Goal: Task Accomplishment & Management: Use online tool/utility

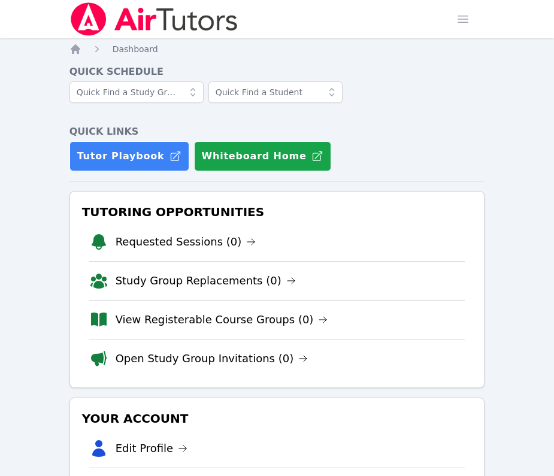
scroll to position [316, 0]
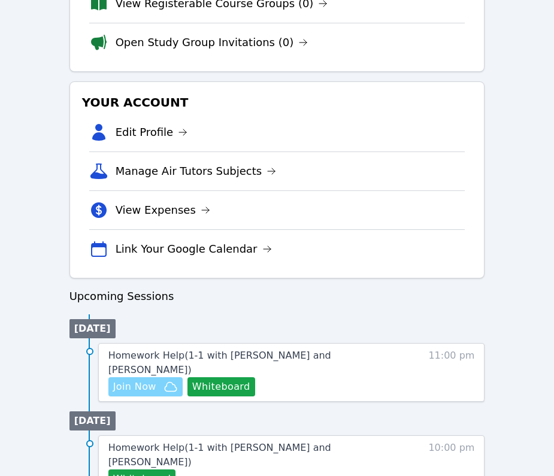
click at [146, 380] on span "Join Now" at bounding box center [134, 387] width 43 height 14
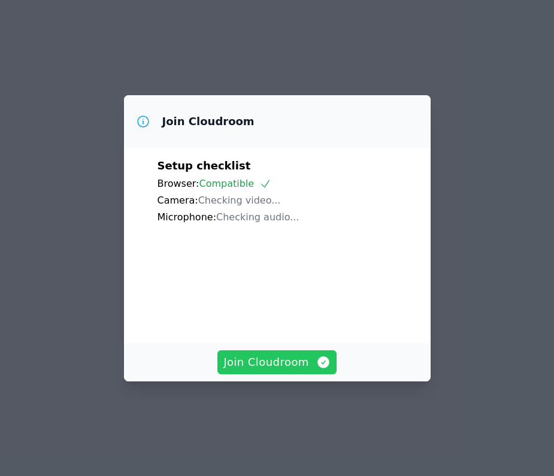
click at [289, 371] on span "Join Cloudroom" at bounding box center [276, 362] width 107 height 17
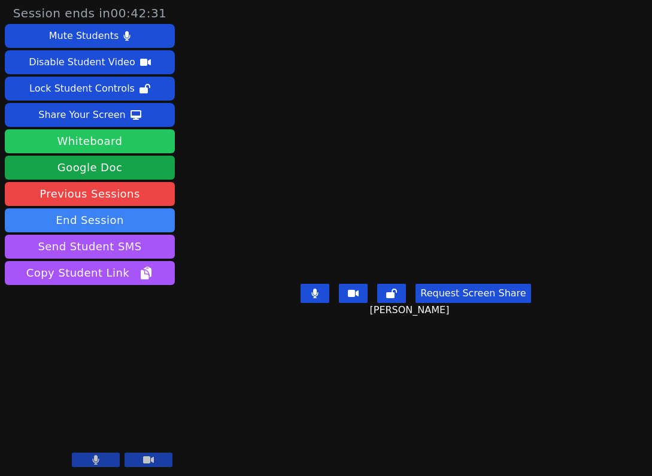
click at [124, 144] on button "Whiteboard" at bounding box center [90, 141] width 170 height 24
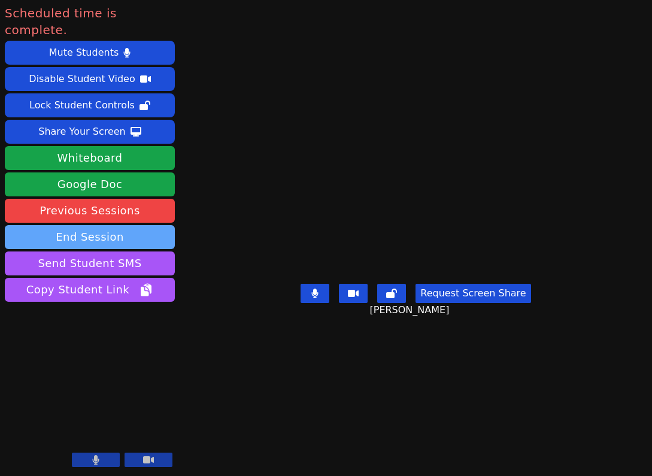
click at [150, 225] on button "End Session" at bounding box center [90, 237] width 170 height 24
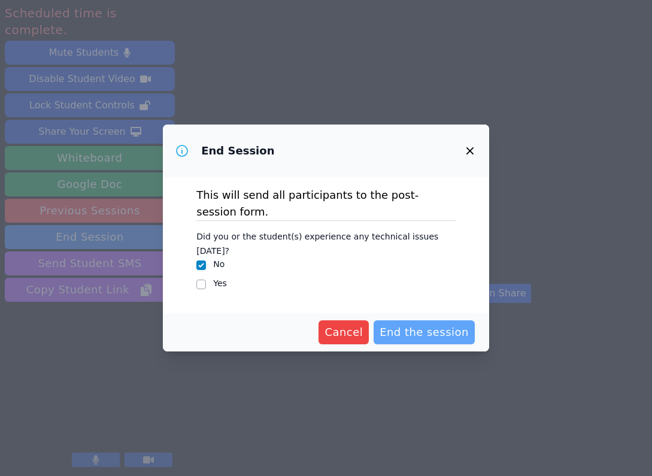
click at [421, 335] on button "End the session" at bounding box center [424, 332] width 101 height 24
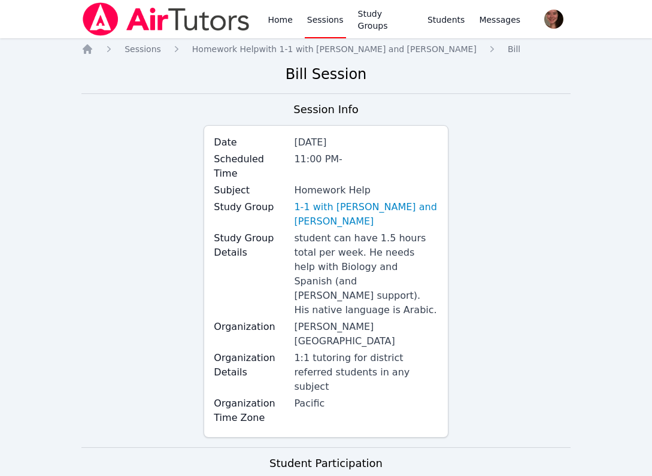
click at [526, 201] on div "Session Info Date [DATE] Scheduled Time 11:00 PM - Subject Homework Help Study …" at bounding box center [325, 274] width 489 height 346
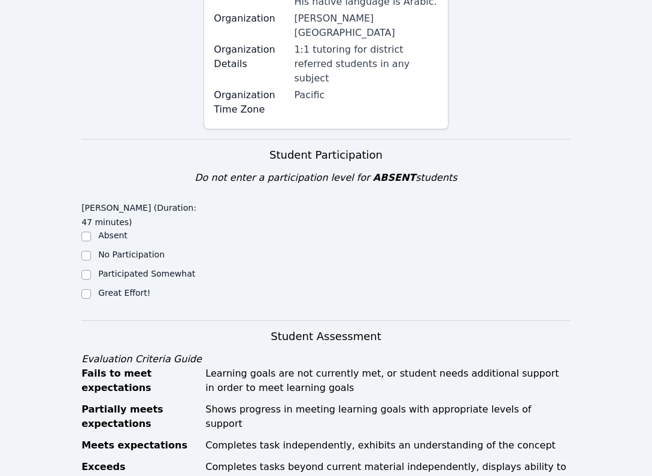
scroll to position [309, 0]
